Goal: Task Accomplishment & Management: Manage account settings

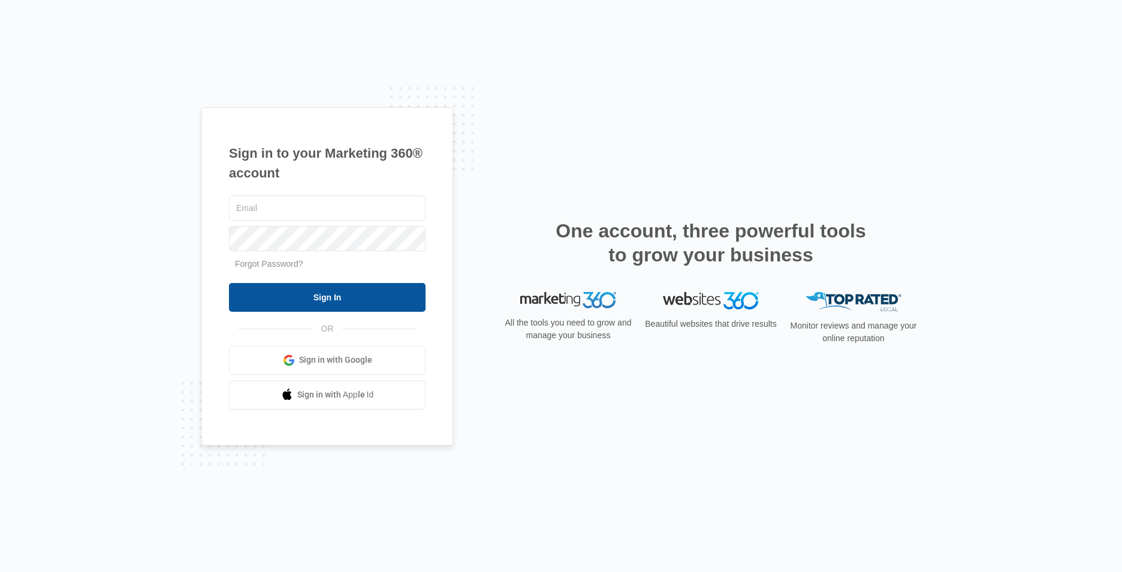
type input "[EMAIL_ADDRESS][DOMAIN_NAME]"
click at [330, 302] on input "Sign In" at bounding box center [327, 297] width 197 height 29
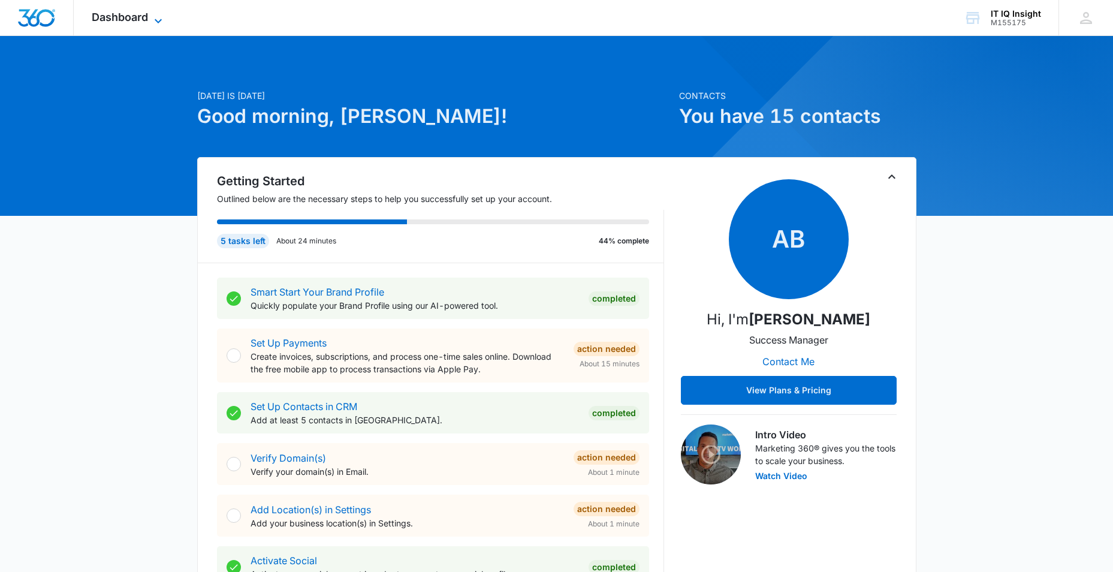
click at [165, 18] on icon at bounding box center [158, 21] width 14 height 14
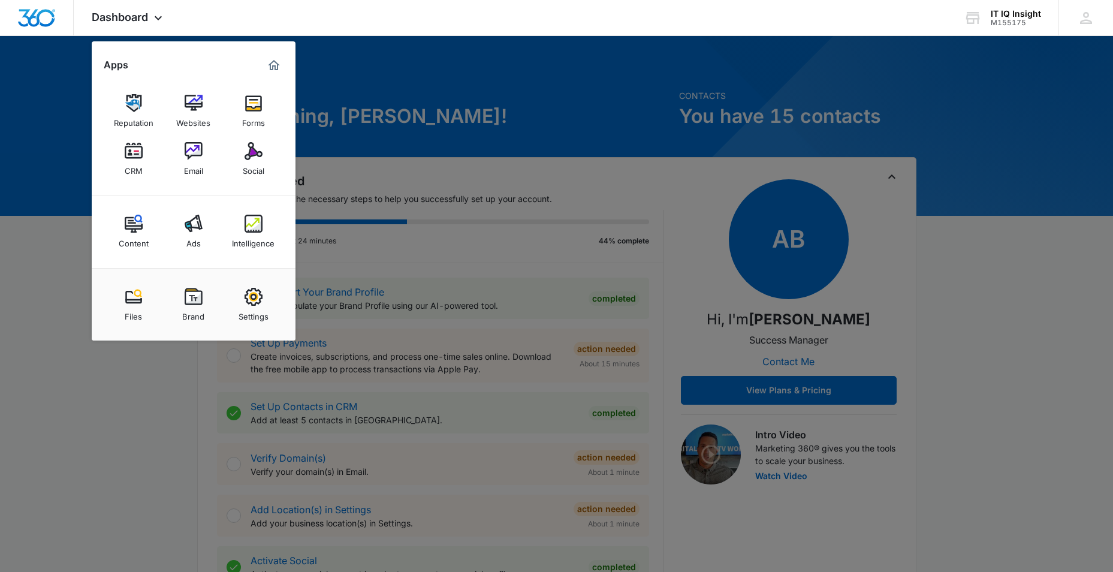
click at [191, 223] on img at bounding box center [194, 224] width 18 height 18
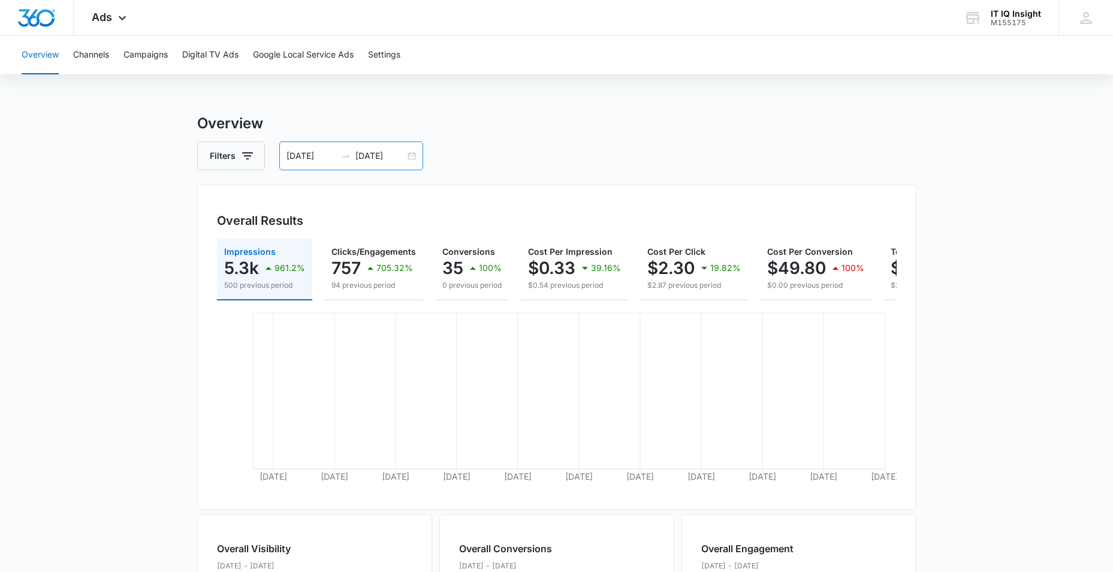
click at [304, 156] on input "08/04/2025" at bounding box center [312, 155] width 50 height 13
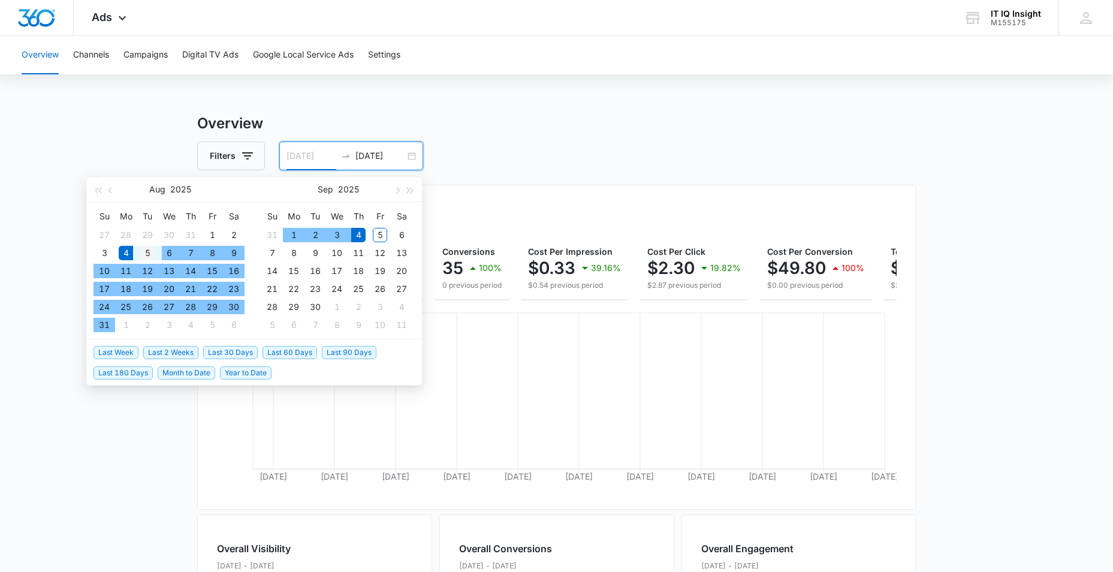
type input "[DATE]"
click at [149, 249] on div "5" at bounding box center [147, 253] width 14 height 14
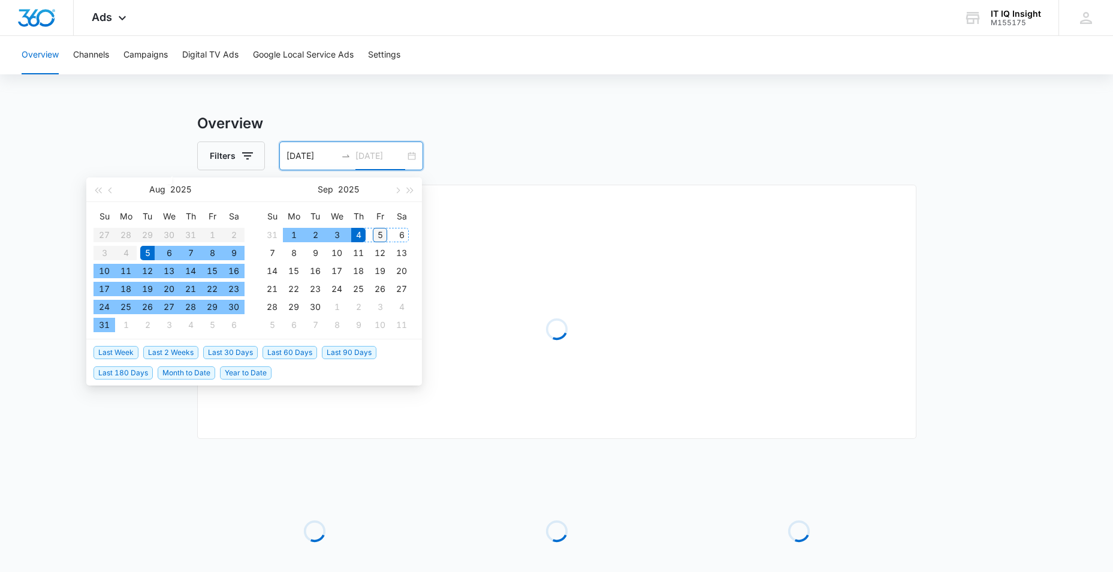
type input "[DATE]"
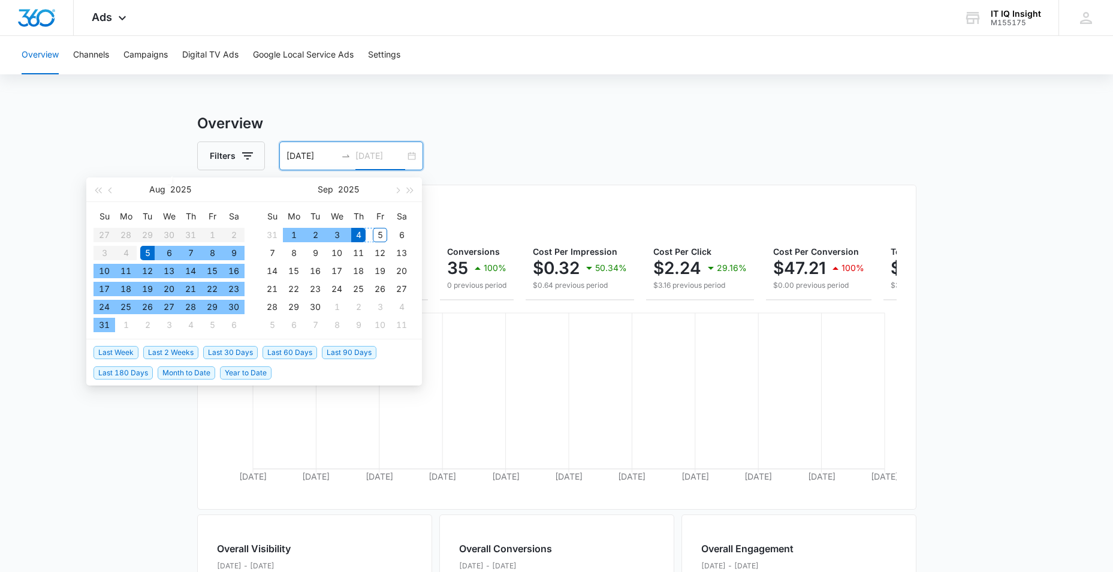
click at [377, 240] on div "5" at bounding box center [380, 235] width 14 height 14
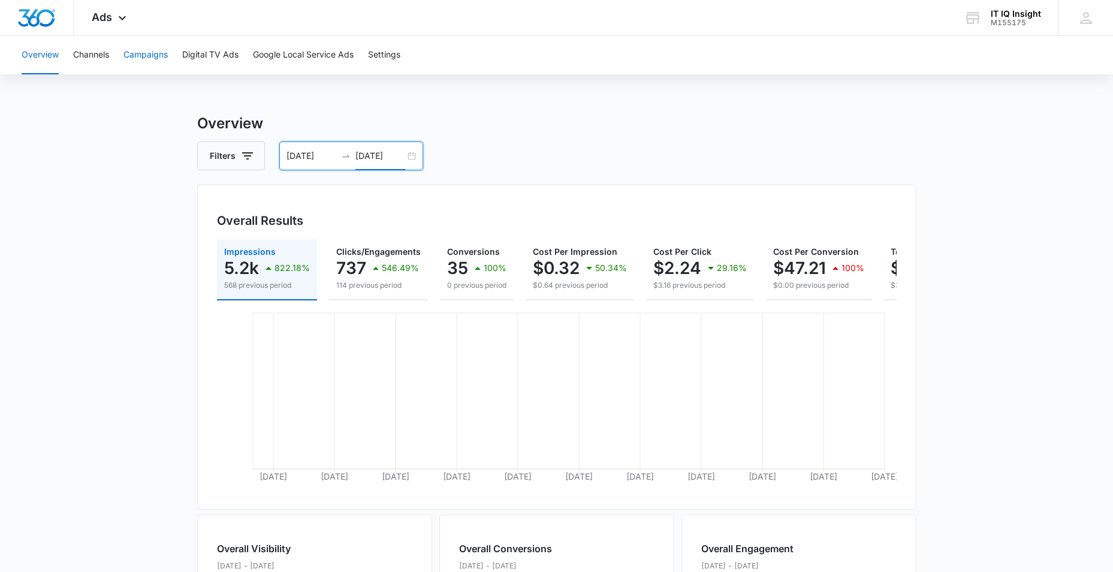
click at [141, 50] on button "Campaigns" at bounding box center [145, 55] width 44 height 38
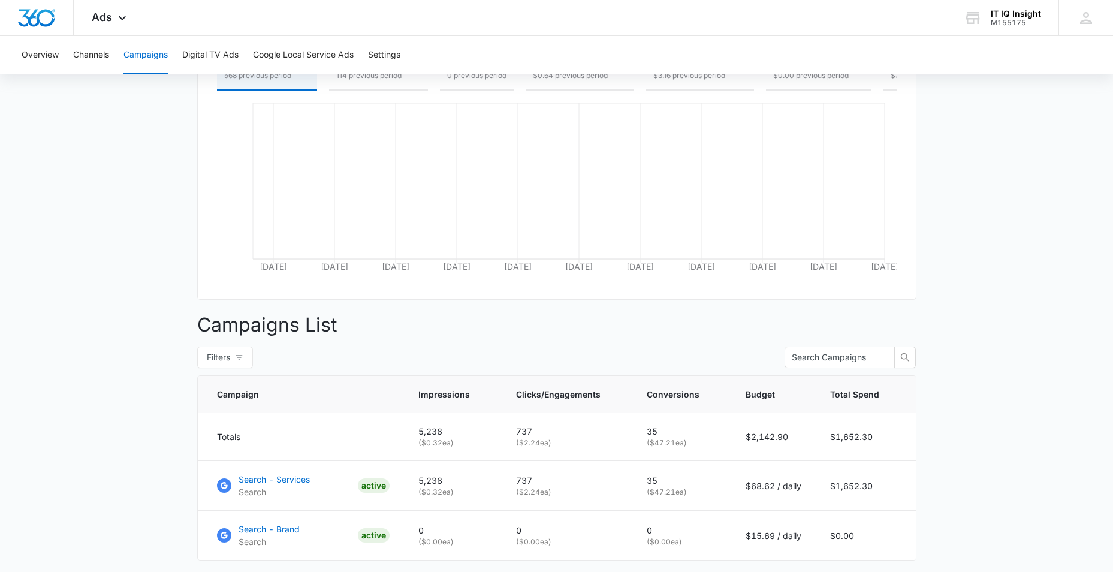
scroll to position [292, 0]
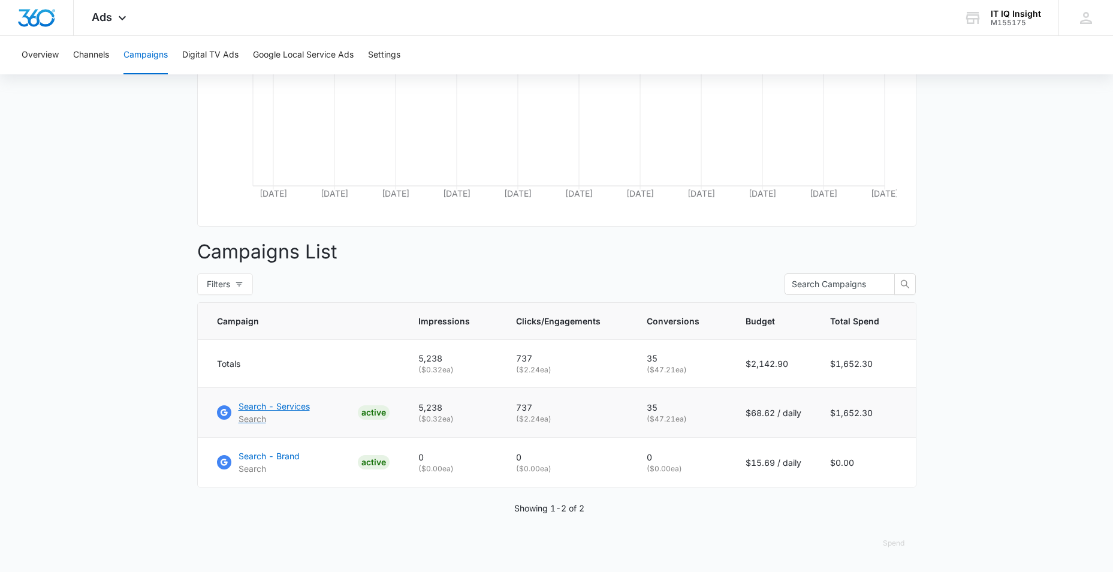
click at [284, 413] on p "Search" at bounding box center [274, 418] width 71 height 13
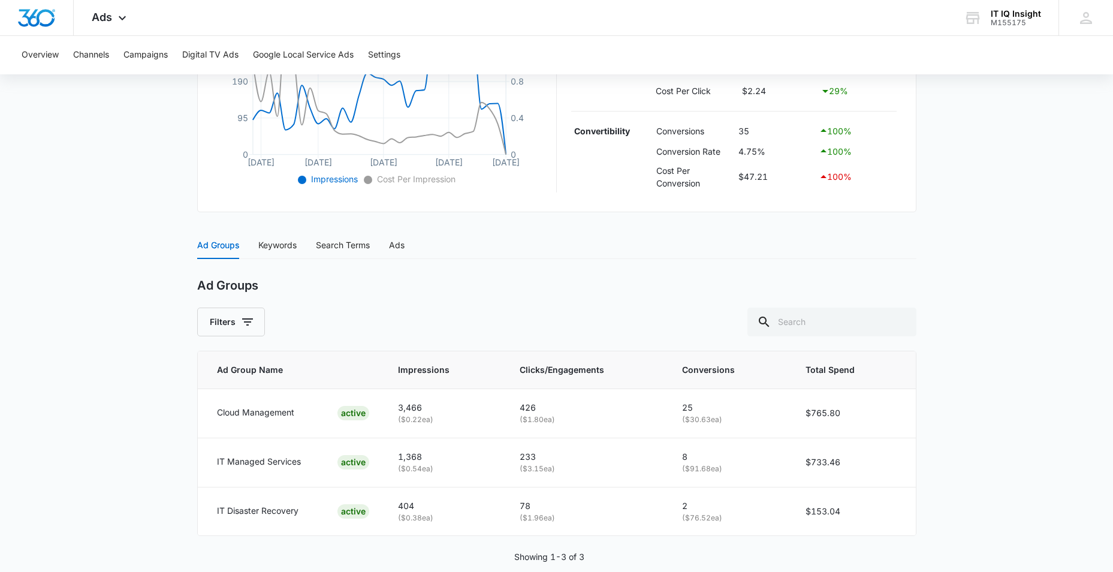
scroll to position [362, 0]
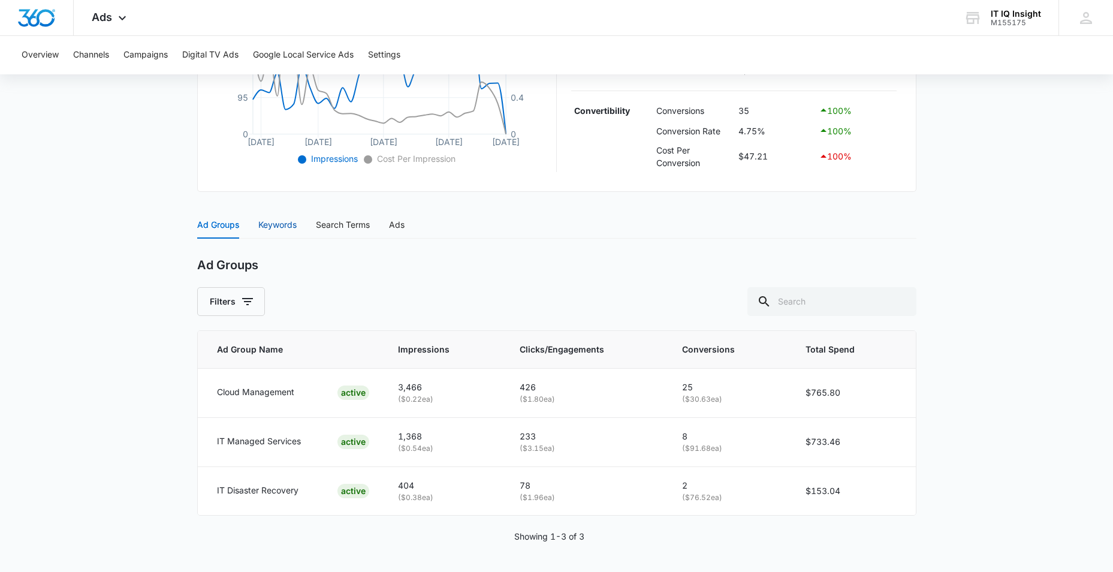
click at [274, 225] on div "Keywords" at bounding box center [277, 224] width 38 height 13
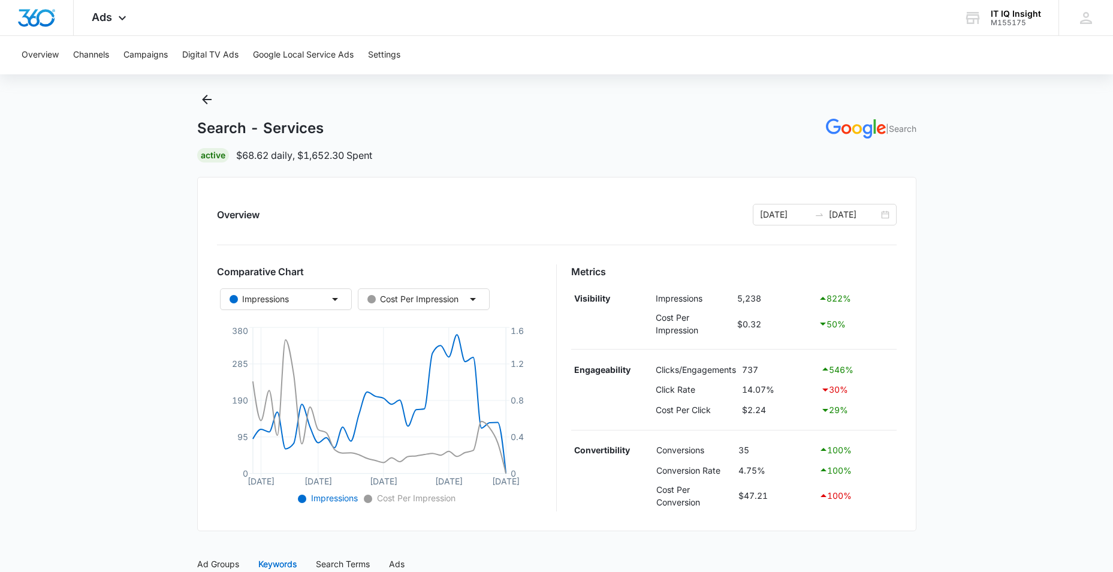
scroll to position [0, 0]
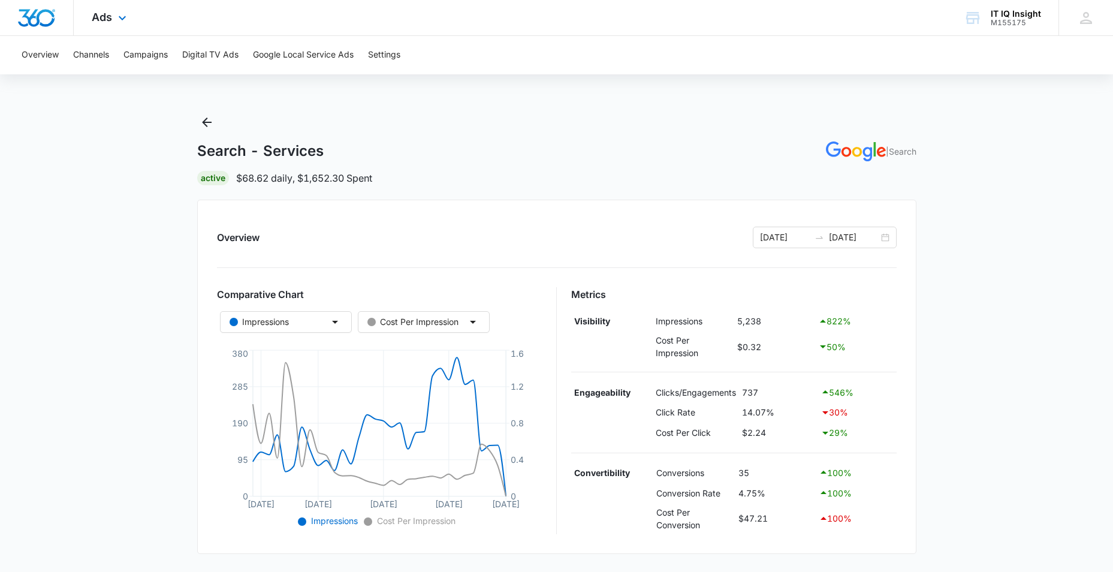
click at [112, 20] on div "Ads Apps Reputation Websites Forms CRM Email Social Content Ads Intelligence Fi…" at bounding box center [111, 17] width 74 height 35
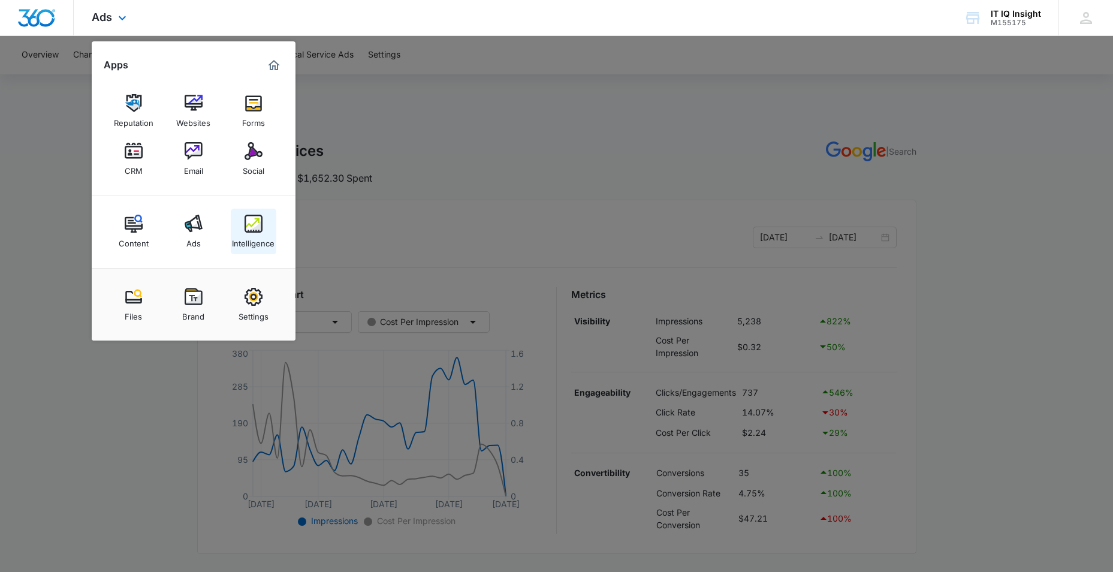
click at [240, 224] on link "Intelligence" at bounding box center [254, 232] width 46 height 46
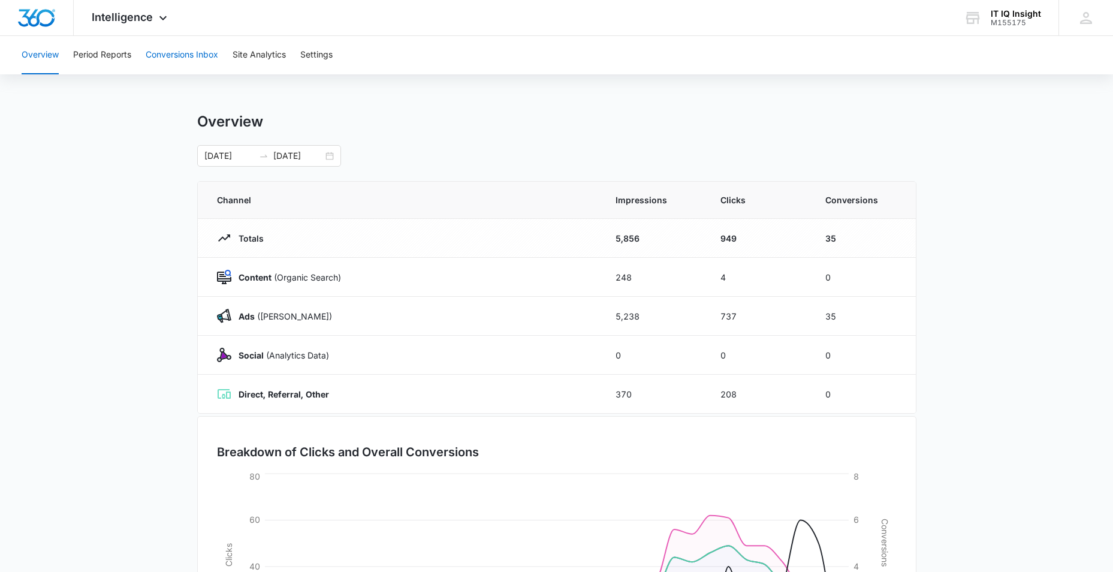
click at [164, 49] on button "Conversions Inbox" at bounding box center [182, 55] width 73 height 38
